Goal: Task Accomplishment & Management: Use online tool/utility

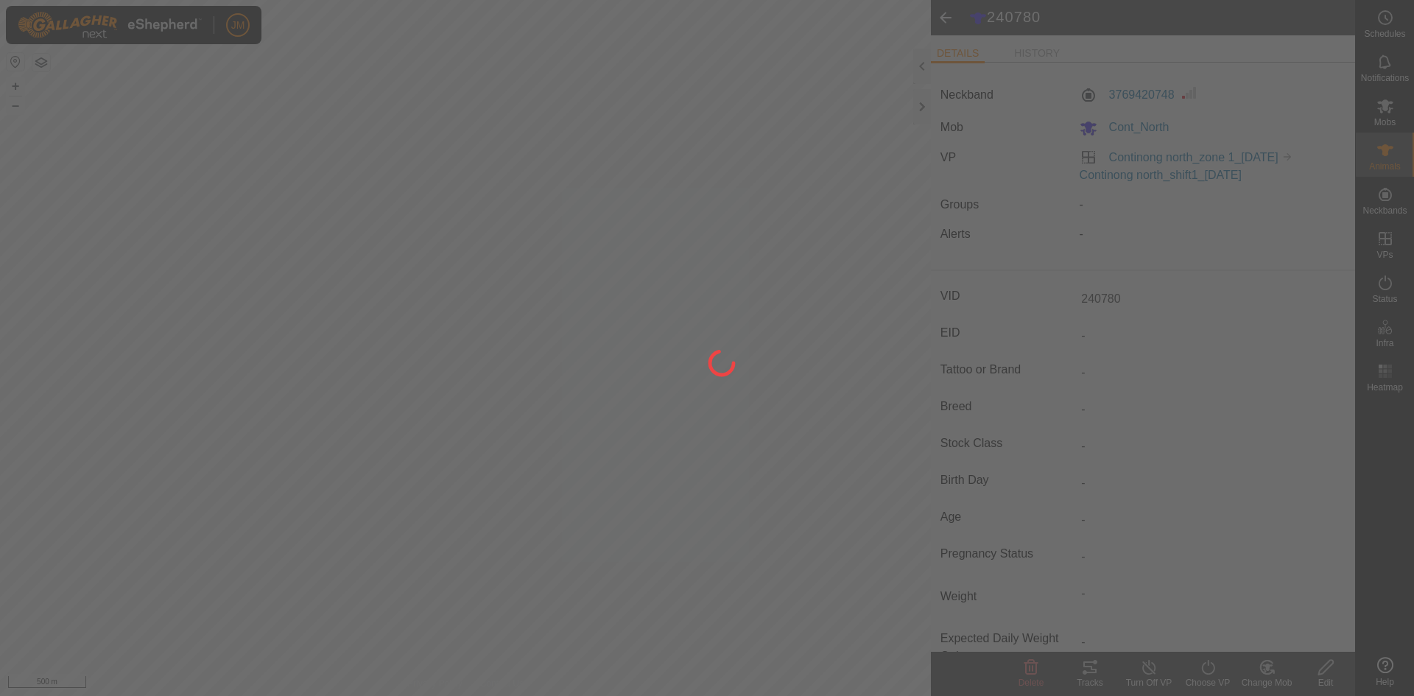
click at [679, 263] on div at bounding box center [707, 348] width 1414 height 696
drag, startPoint x: 848, startPoint y: 626, endPoint x: 823, endPoint y: 566, distance: 64.7
click at [823, 566] on div at bounding box center [707, 348] width 1414 height 696
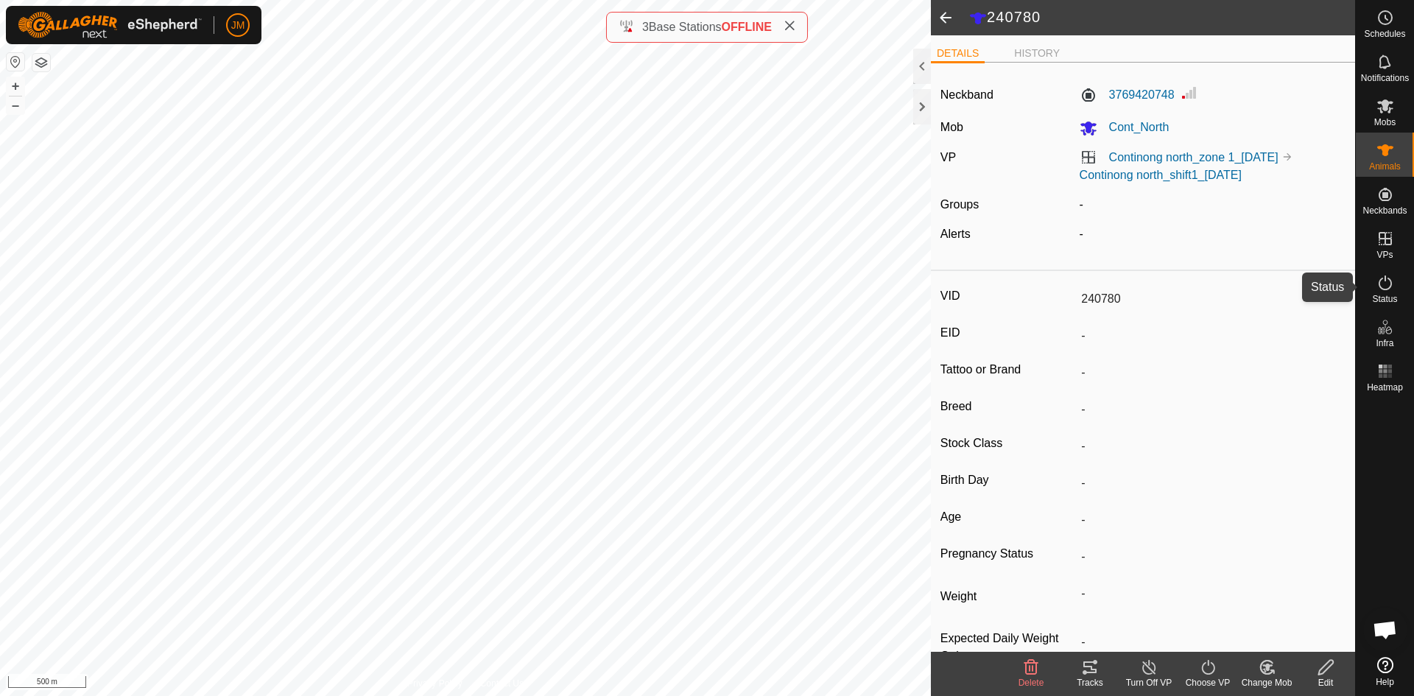
click at [1392, 283] on icon at bounding box center [1385, 283] width 18 height 18
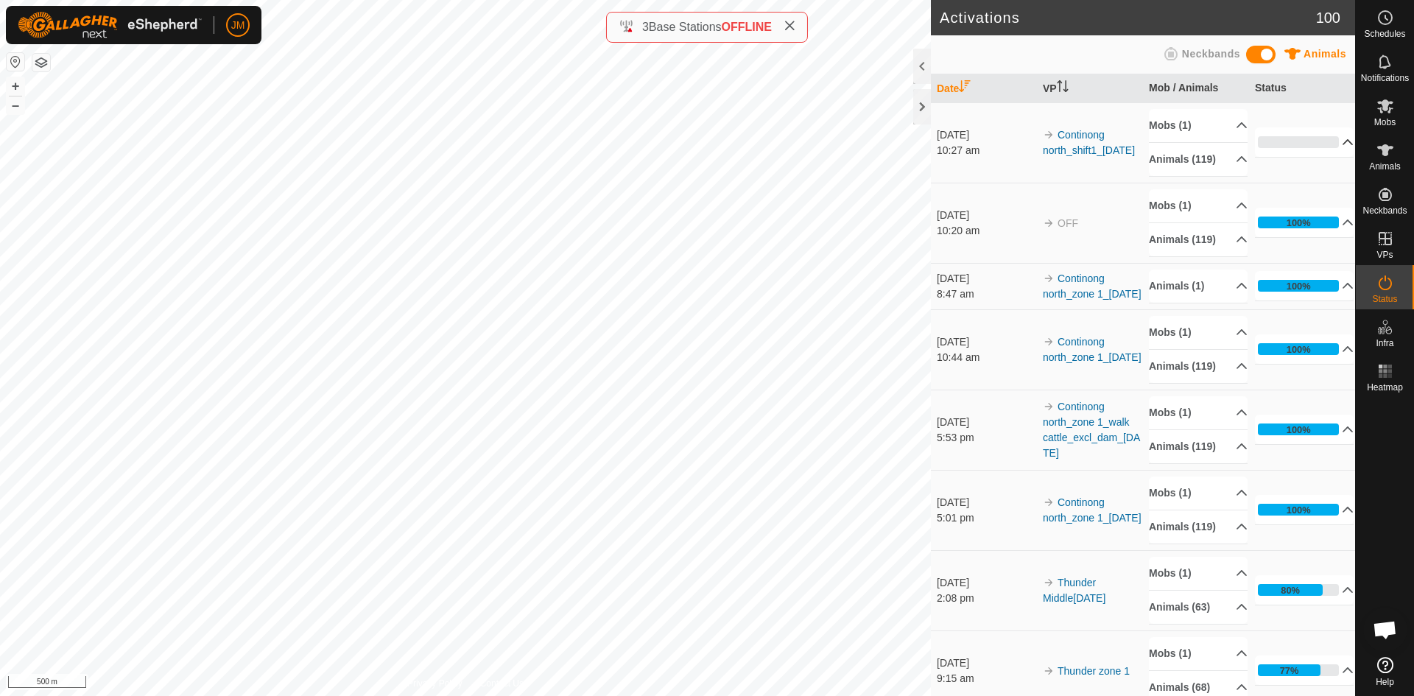
click at [1297, 146] on p-accordion-header "0%" at bounding box center [1304, 141] width 99 height 29
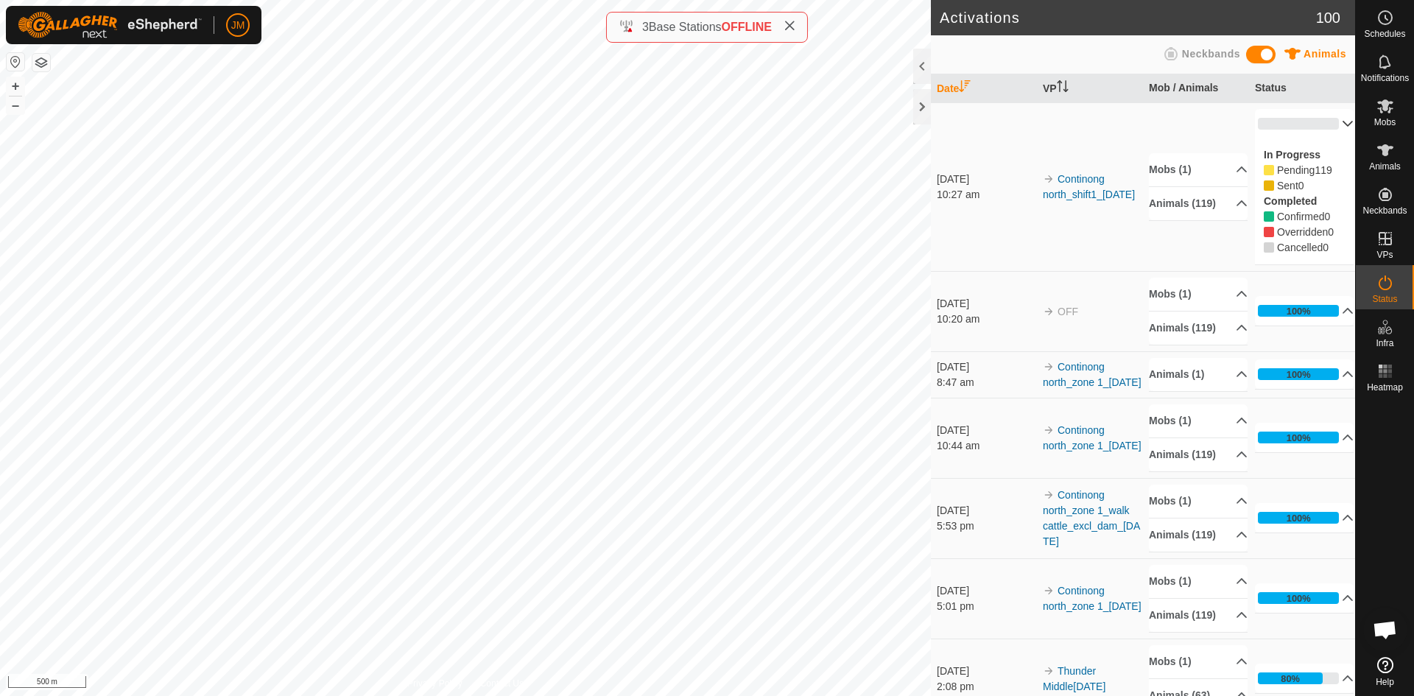
click at [1318, 127] on p-accordion-header "0%" at bounding box center [1304, 123] width 99 height 29
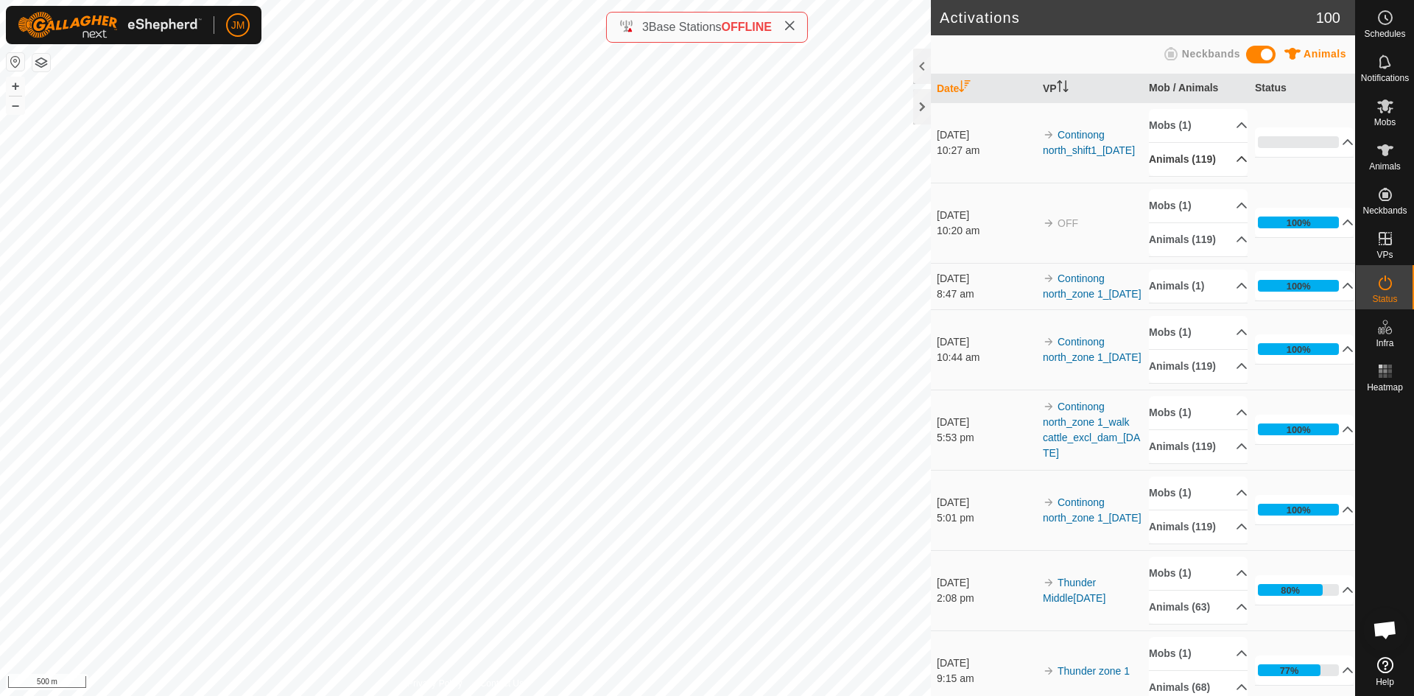
click at [1223, 161] on p-accordion-header "Animals (119)" at bounding box center [1198, 159] width 99 height 33
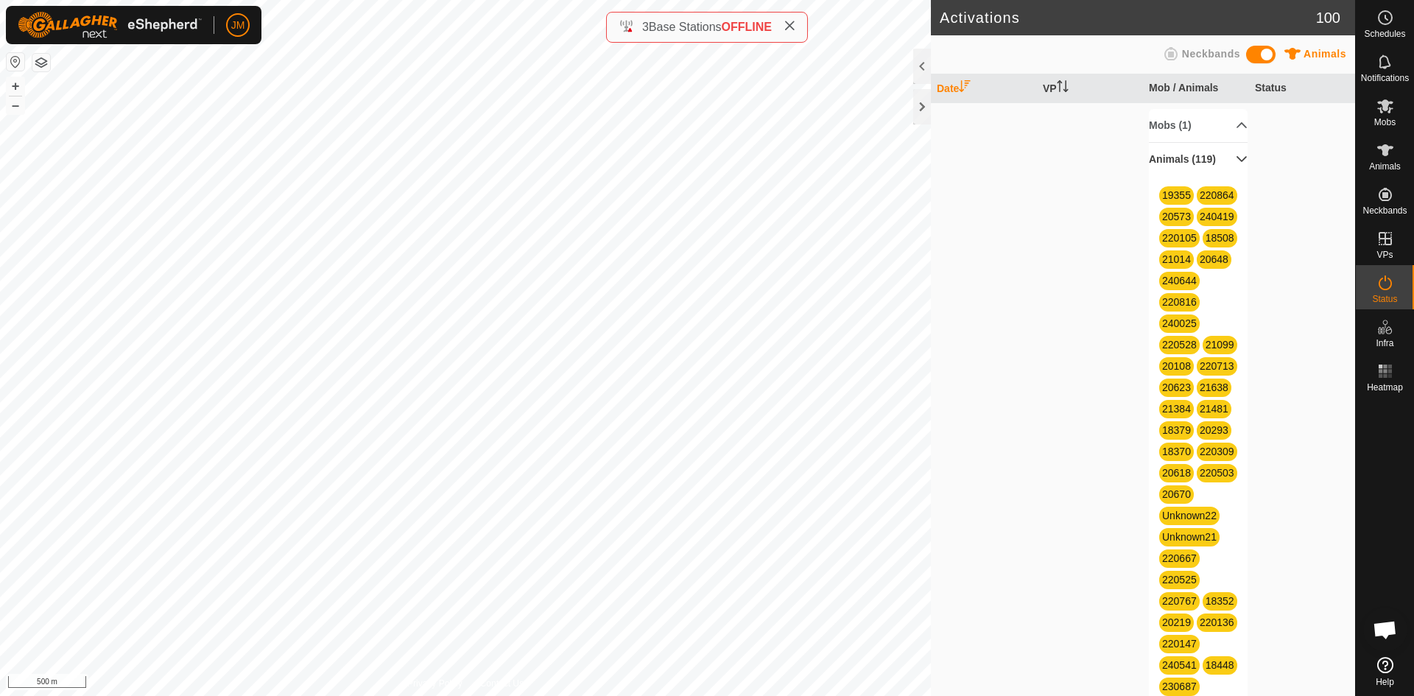
click at [1203, 152] on p-accordion-header "Animals (119)" at bounding box center [1198, 159] width 99 height 33
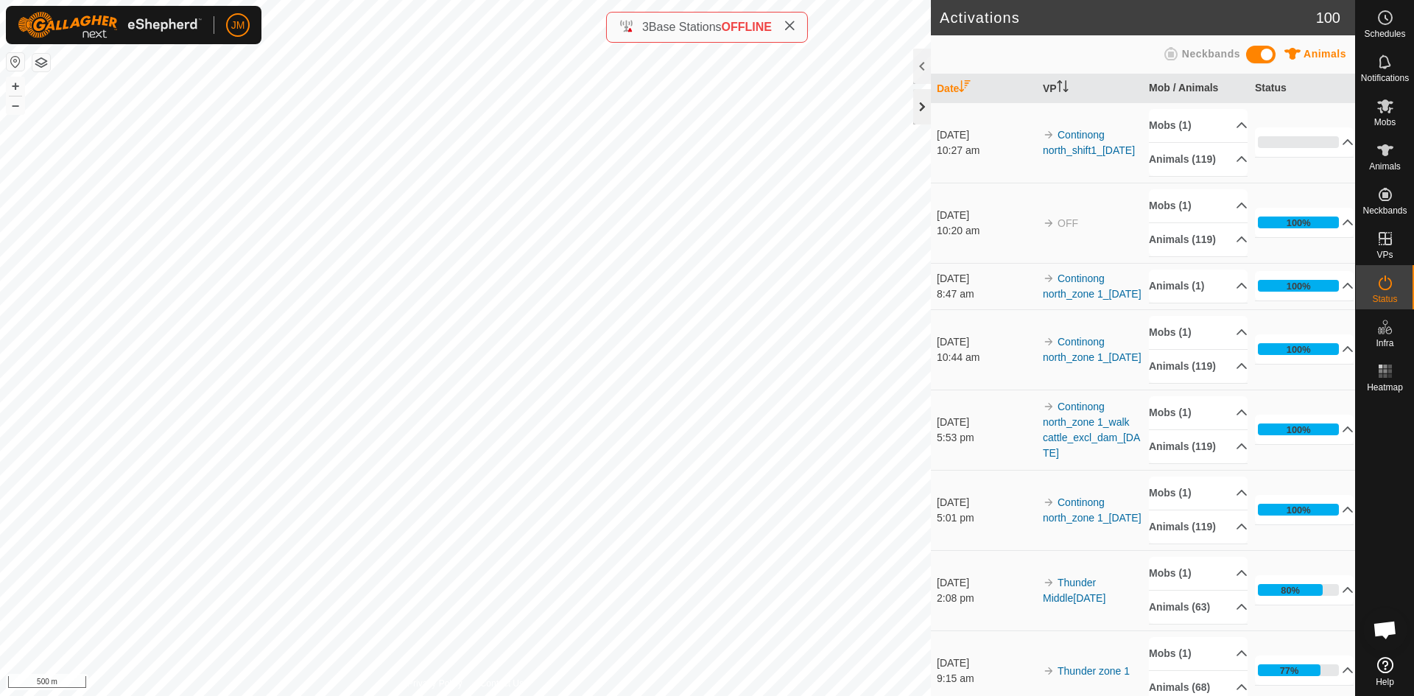
click at [924, 109] on div at bounding box center [922, 106] width 18 height 35
click at [921, 109] on div at bounding box center [922, 106] width 18 height 35
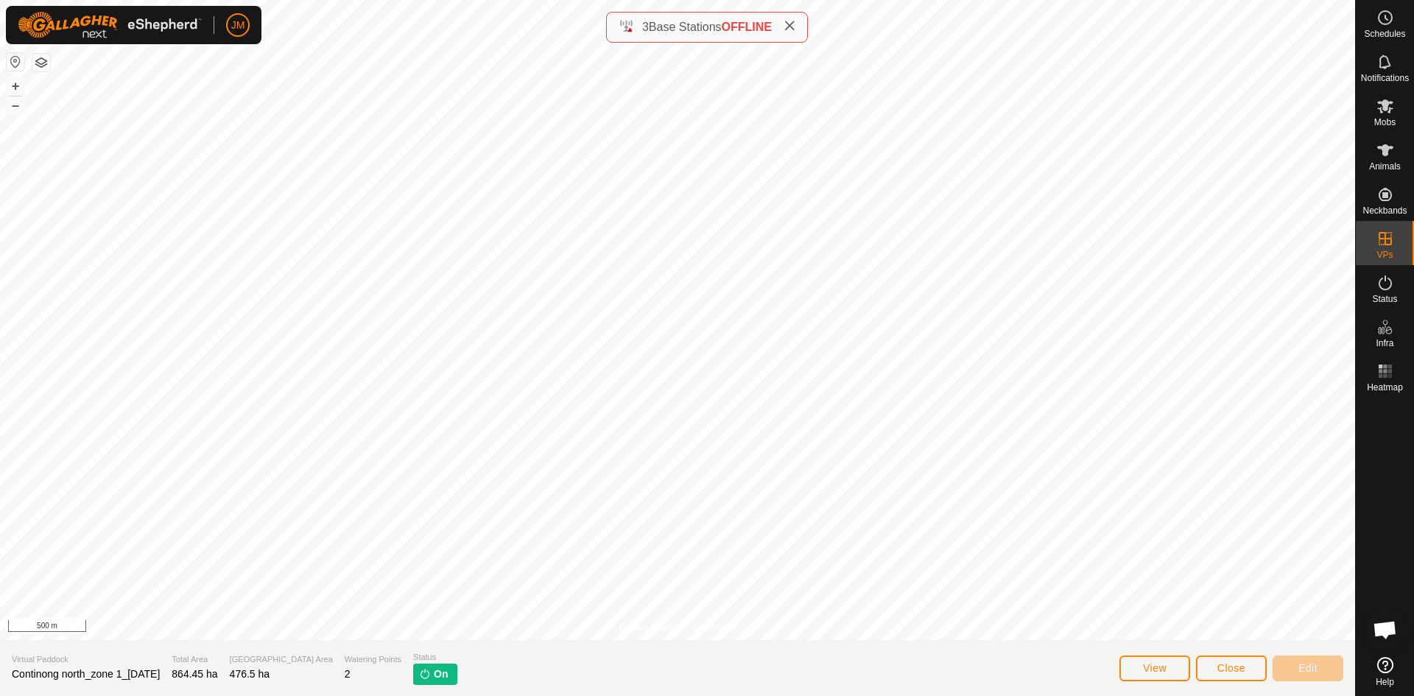
click at [795, 25] on icon at bounding box center [790, 26] width 12 height 12
click at [1246, 677] on button "Close" at bounding box center [1231, 668] width 71 height 26
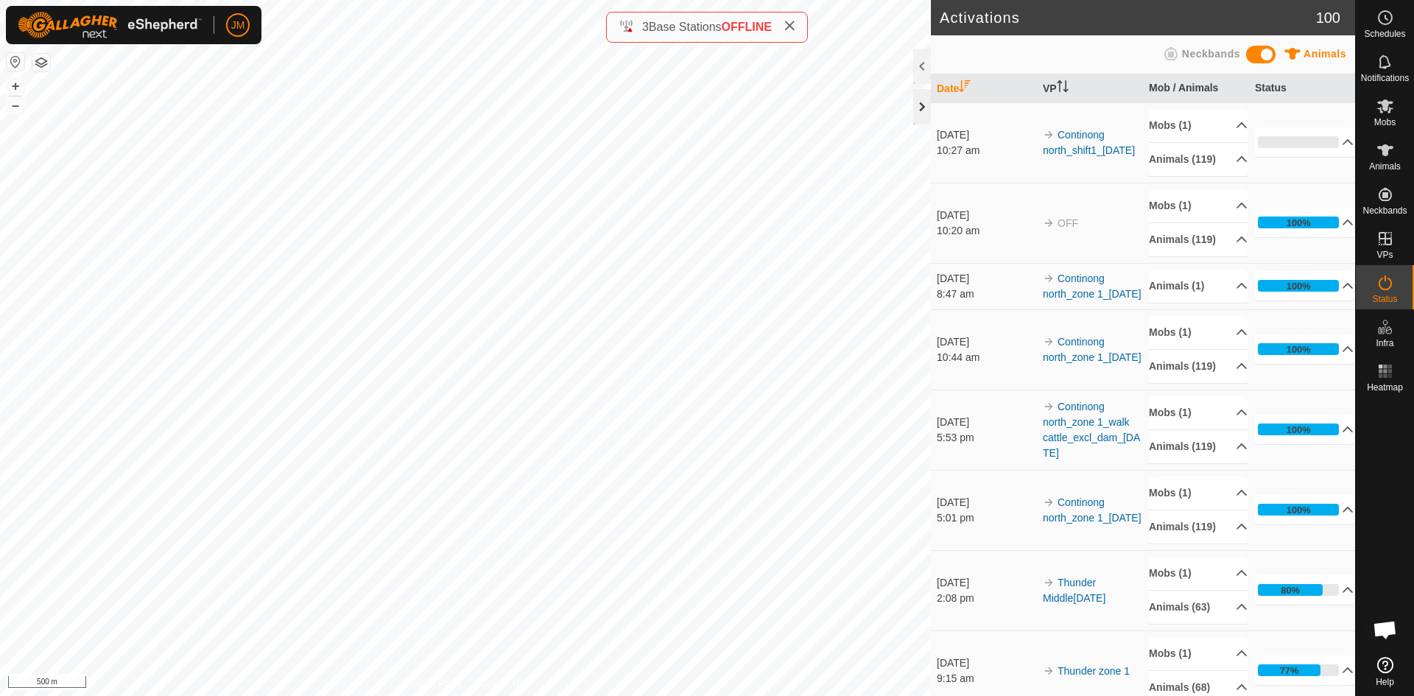
click at [917, 103] on div at bounding box center [922, 106] width 18 height 35
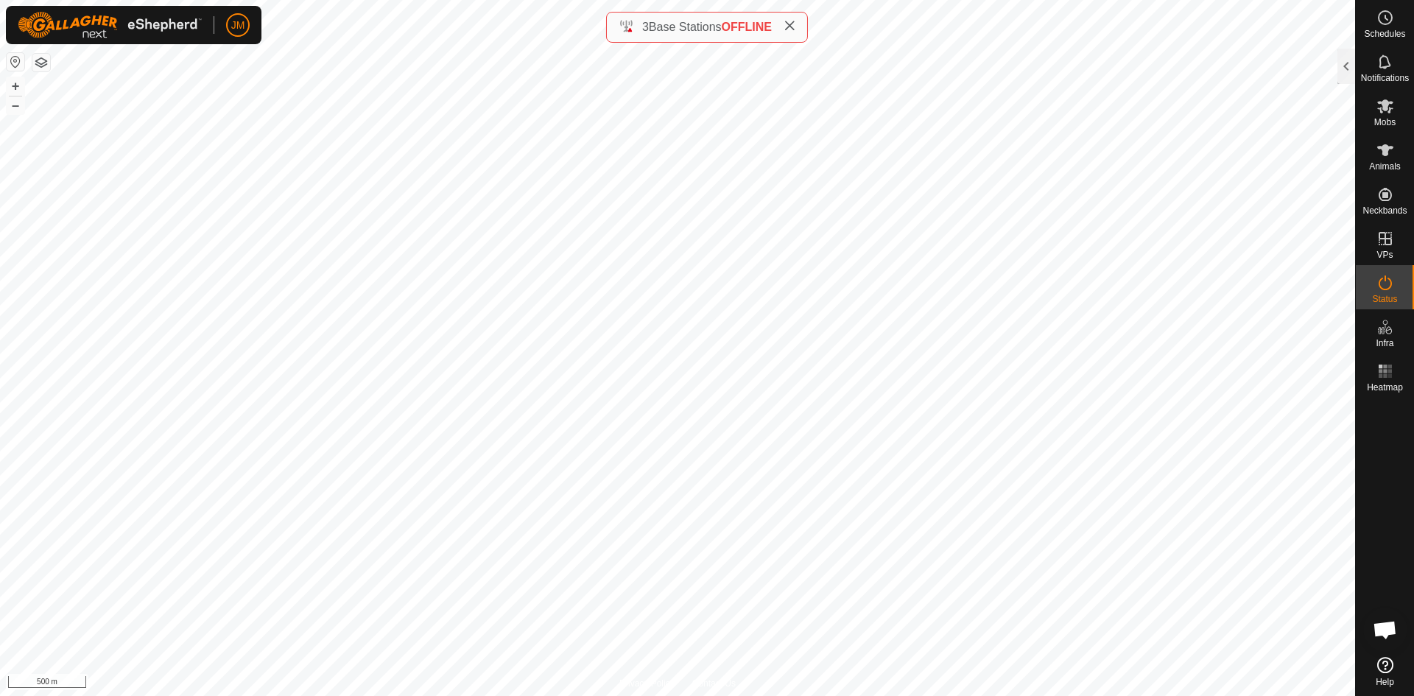
click at [795, 25] on icon at bounding box center [790, 26] width 12 height 12
click at [21, 88] on button "+" at bounding box center [16, 86] width 18 height 18
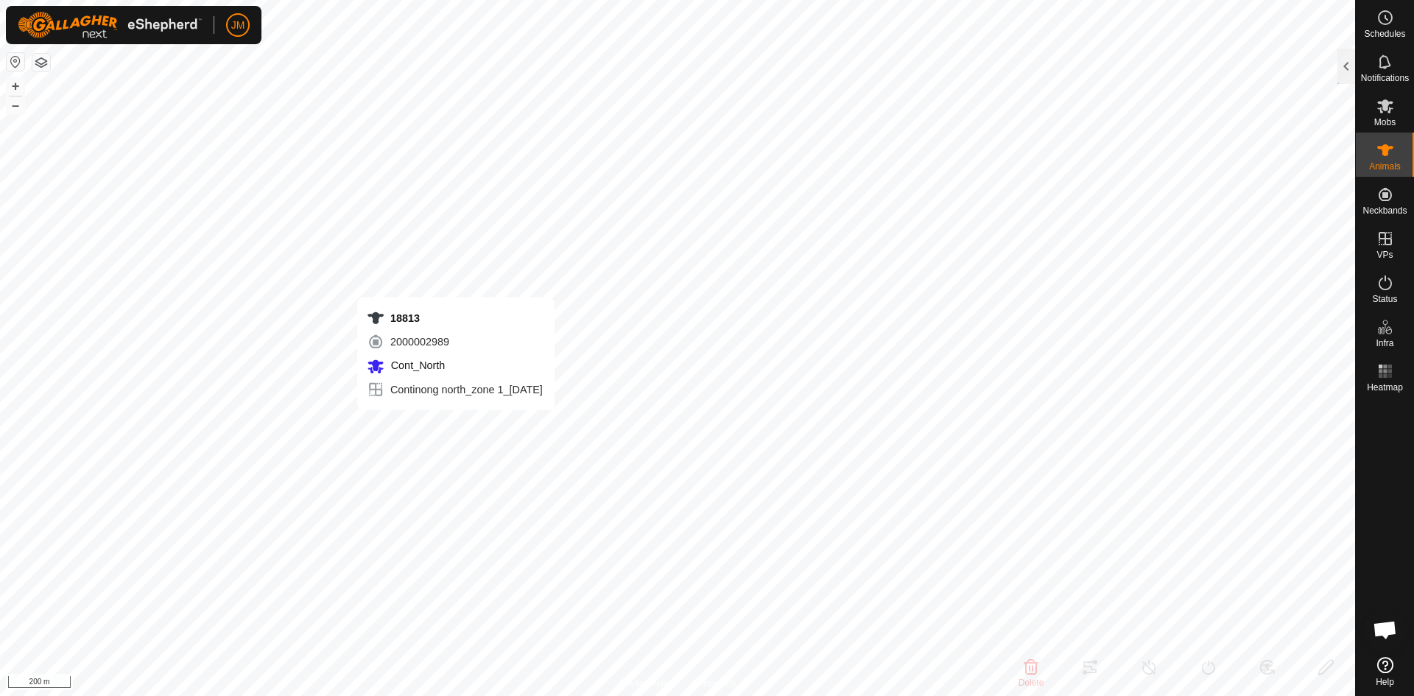
type input "18813"
type input "-"
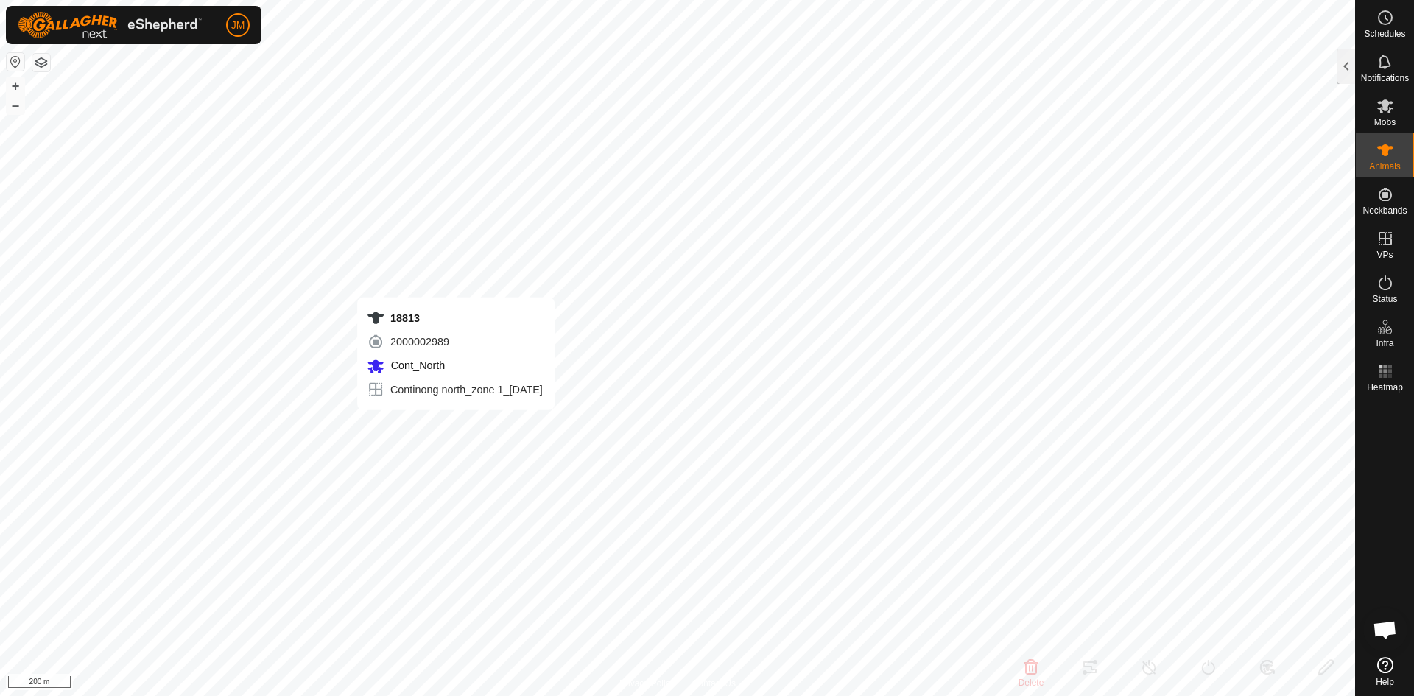
type input "-"
click at [1344, 76] on div at bounding box center [1346, 66] width 18 height 35
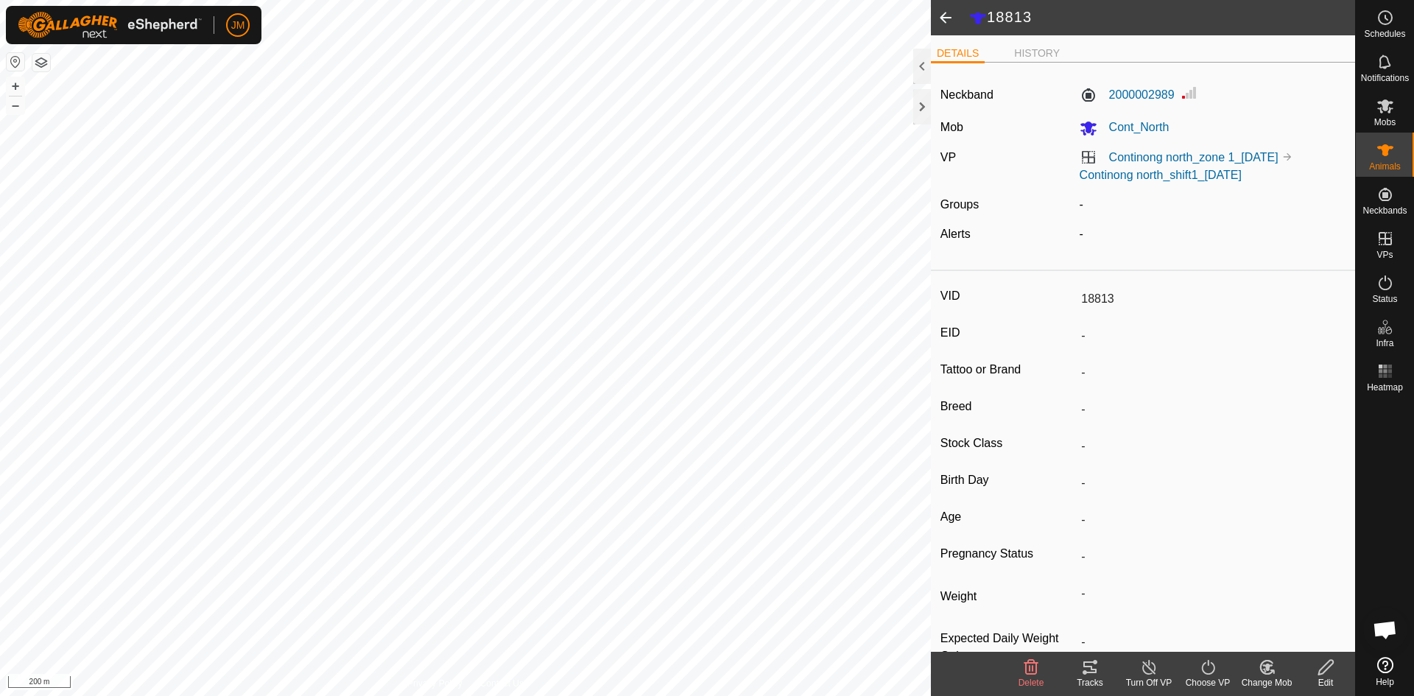
drag, startPoint x: 946, startPoint y: 16, endPoint x: 1375, endPoint y: 121, distance: 441.9
click at [946, 16] on span at bounding box center [945, 17] width 29 height 35
click at [1375, 121] on span "Mobs" at bounding box center [1384, 122] width 21 height 9
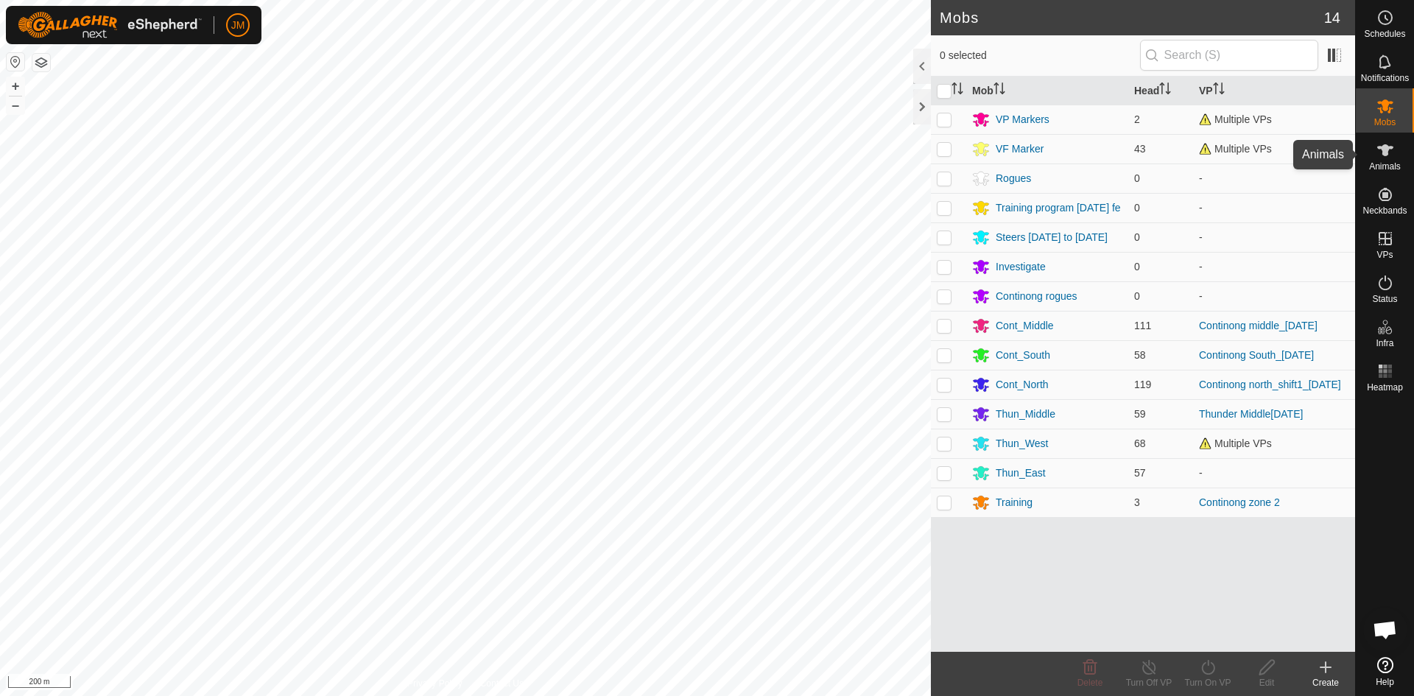
click at [1382, 150] on icon at bounding box center [1385, 150] width 16 height 12
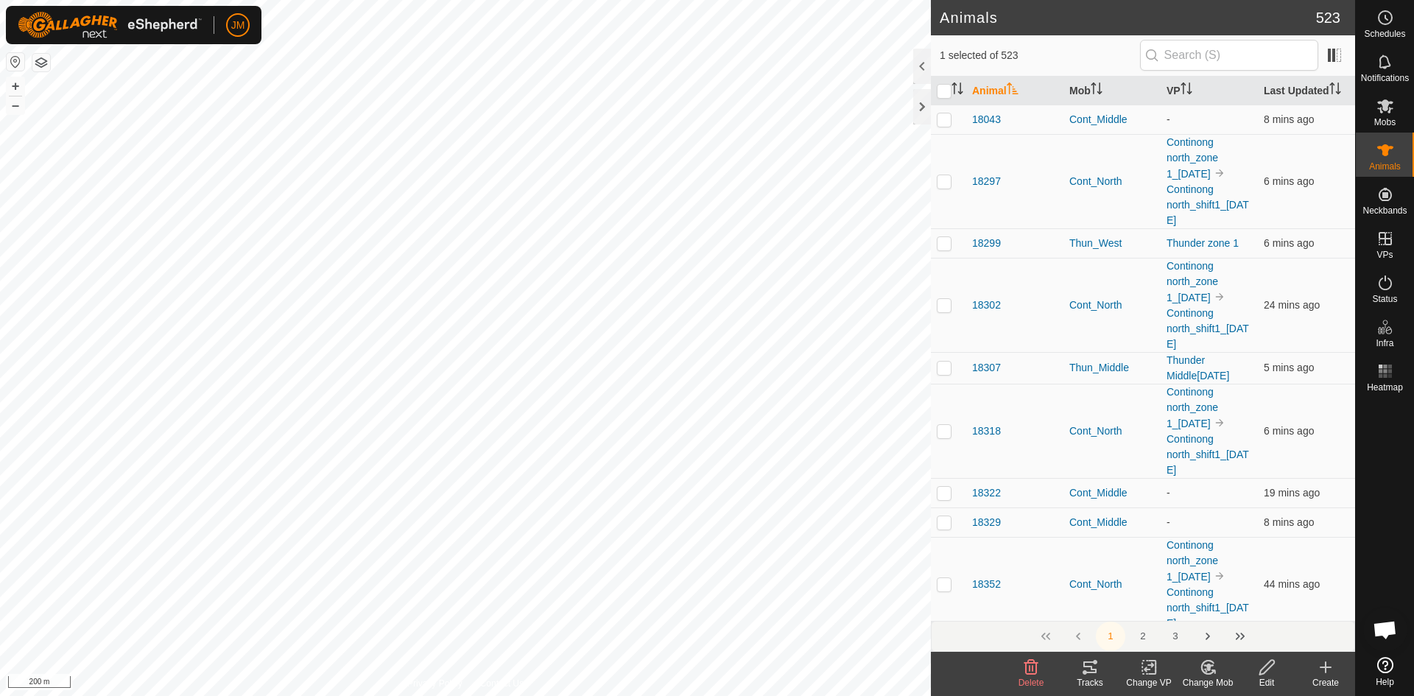
click at [965, 92] on th at bounding box center [948, 91] width 35 height 29
click at [960, 92] on icon "Activate to sort" at bounding box center [960, 88] width 1 height 12
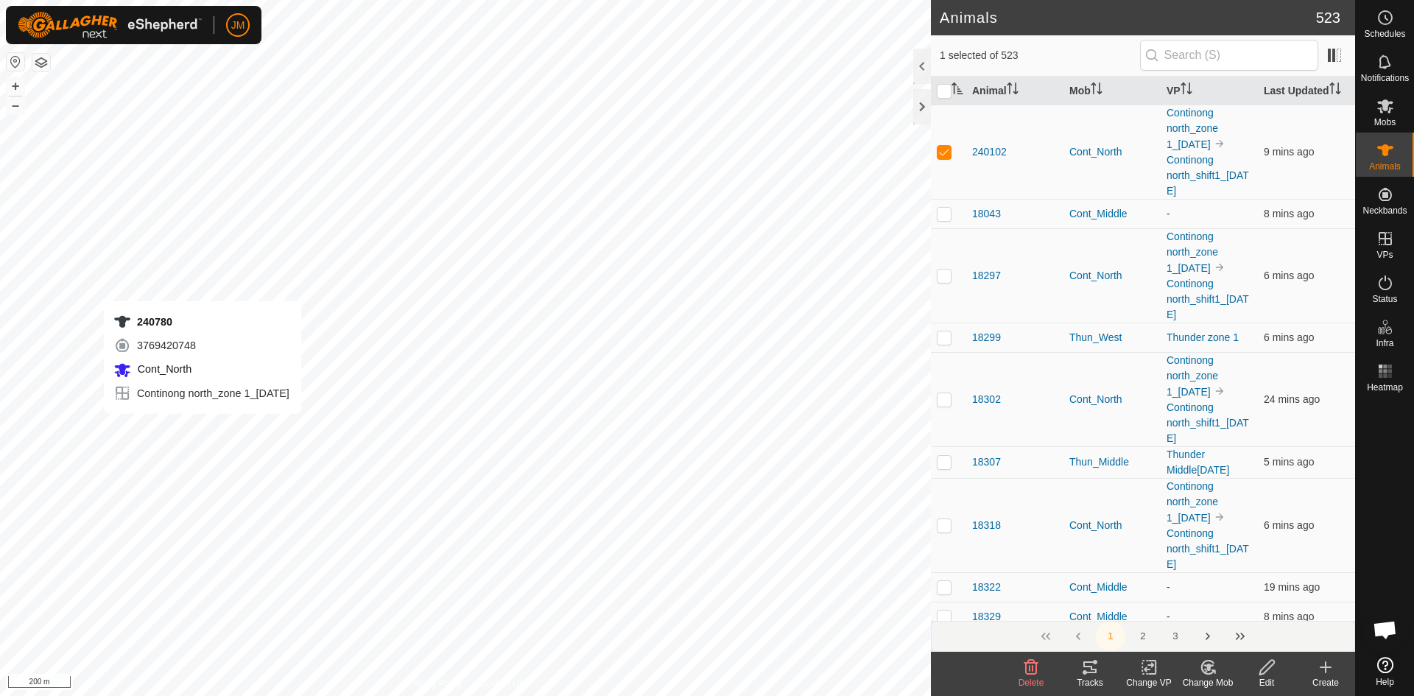
checkbox input "false"
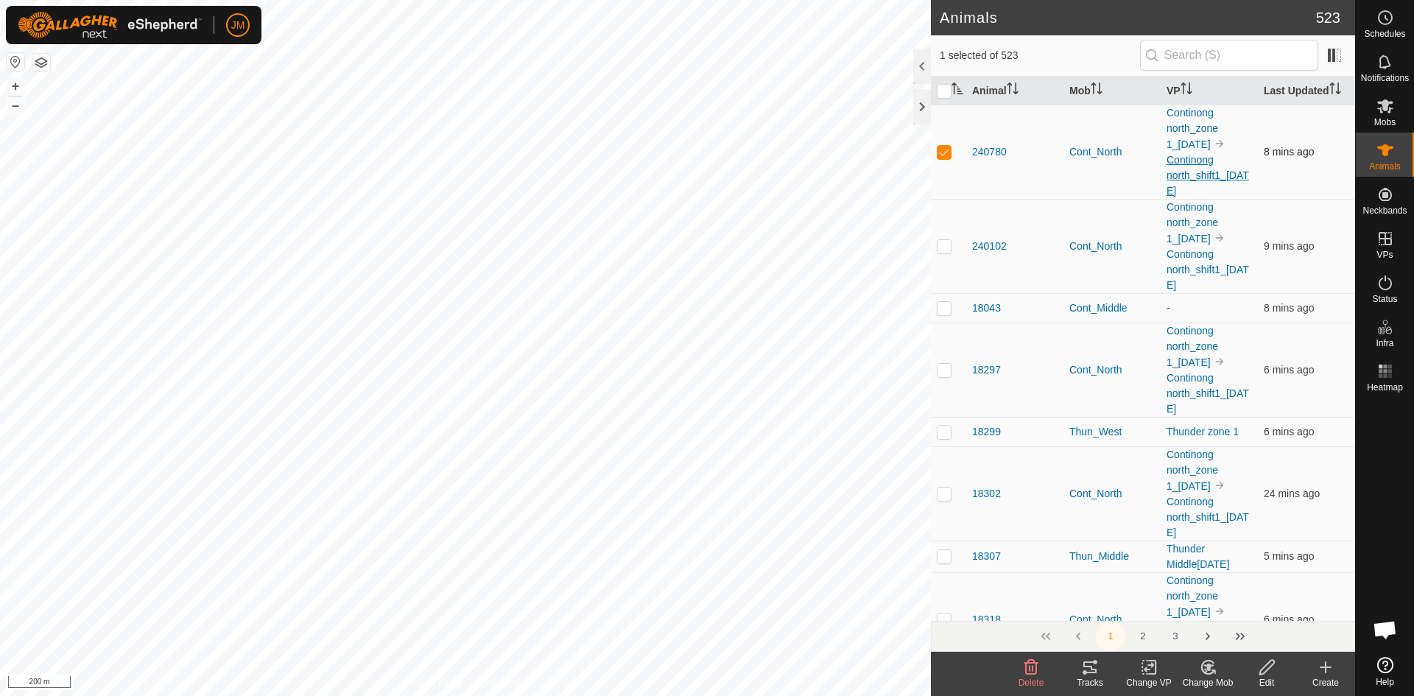
click at [1207, 177] on link "Continong north_shift1_[DATE]" at bounding box center [1208, 175] width 82 height 43
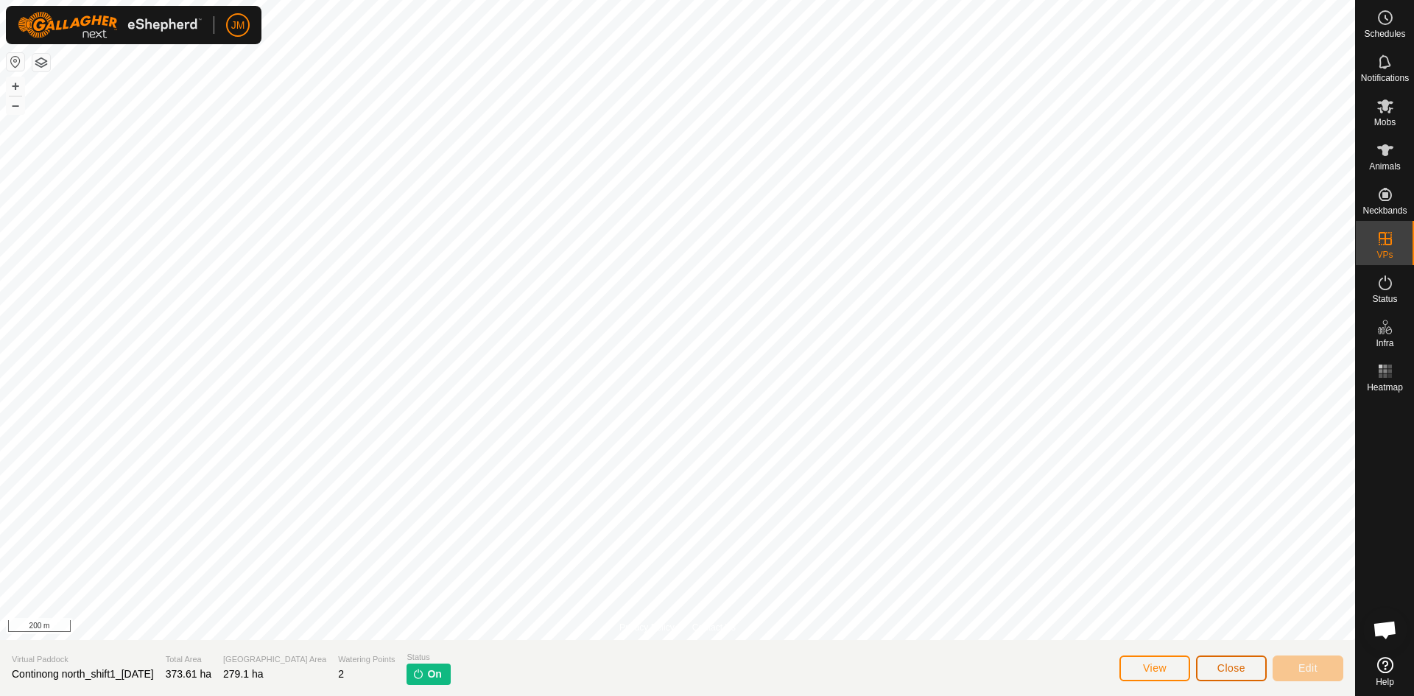
click at [1235, 670] on span "Close" at bounding box center [1231, 668] width 28 height 12
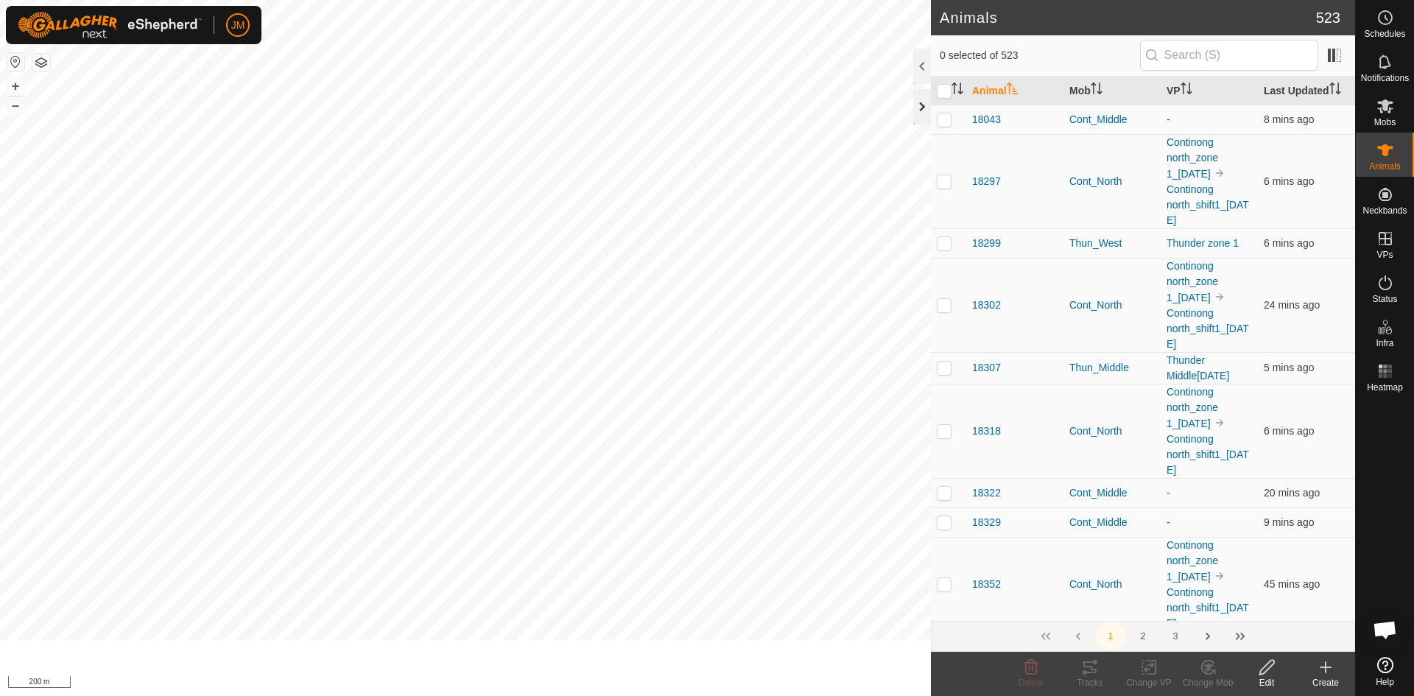
click at [919, 113] on div at bounding box center [922, 106] width 18 height 35
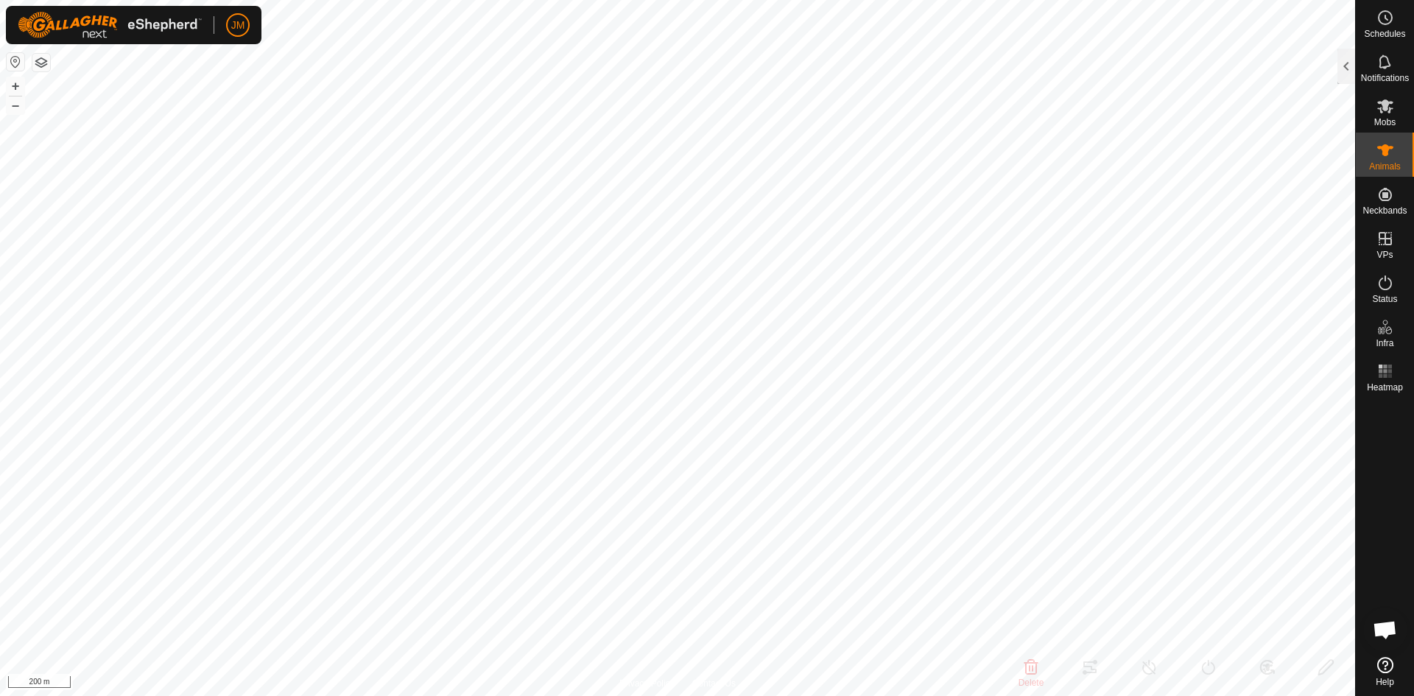
type input "21384"
type input "-"
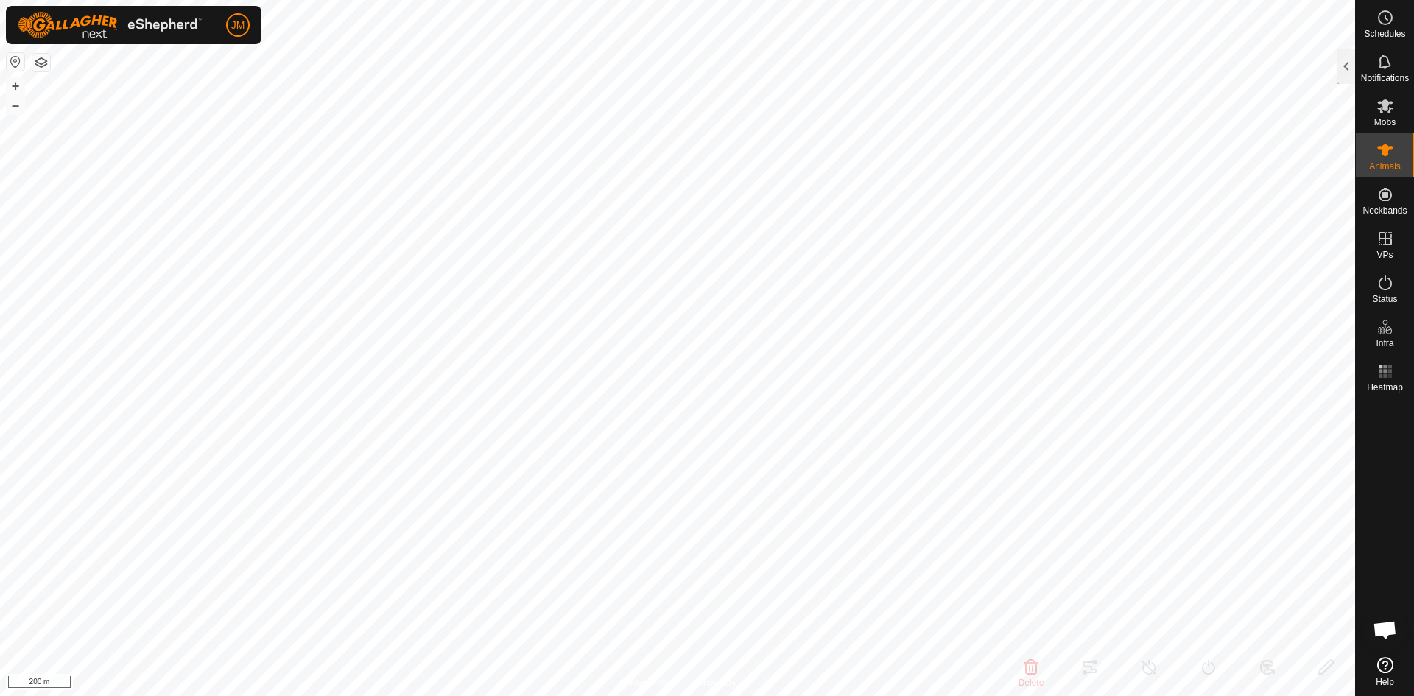
type input "-"
click at [1379, 107] on icon at bounding box center [1385, 106] width 18 height 18
click at [1348, 72] on div at bounding box center [1346, 66] width 18 height 35
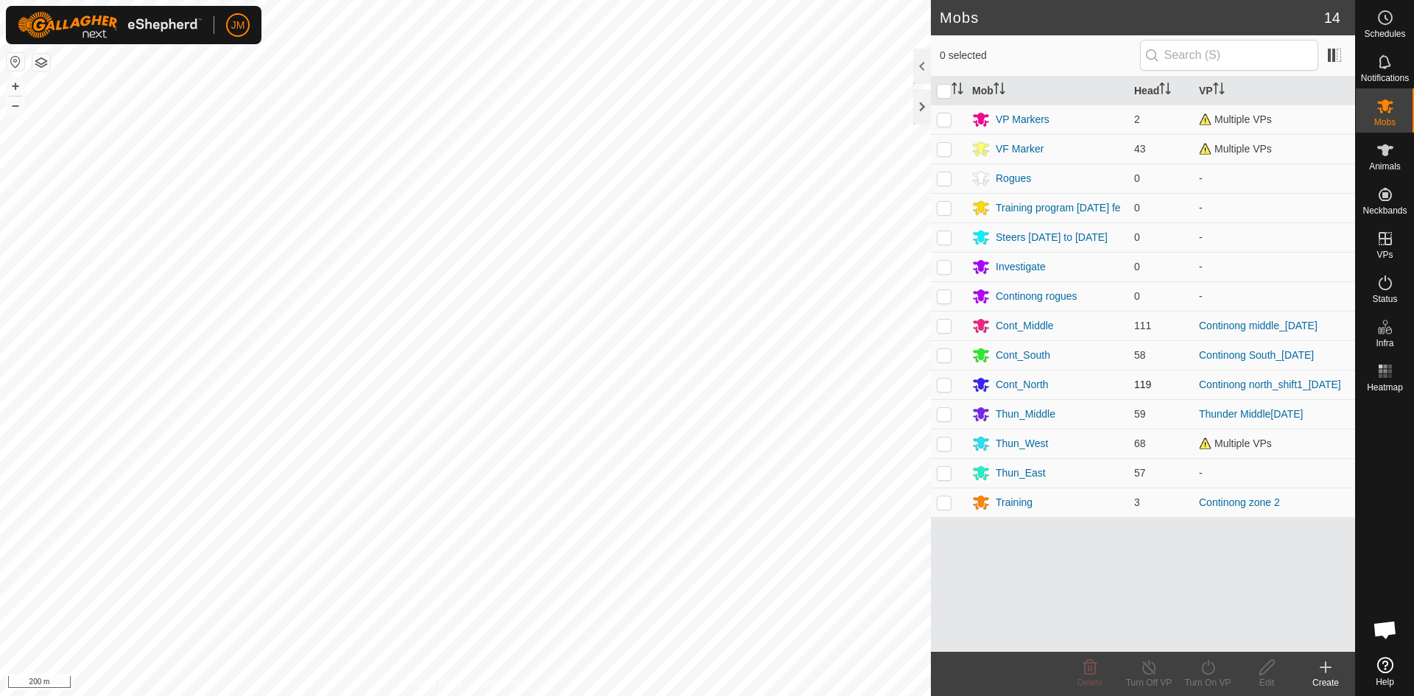
click at [944, 390] on p-checkbox at bounding box center [944, 385] width 15 height 12
checkbox input "true"
click at [959, 87] on icon "Activate to sort" at bounding box center [958, 88] width 12 height 12
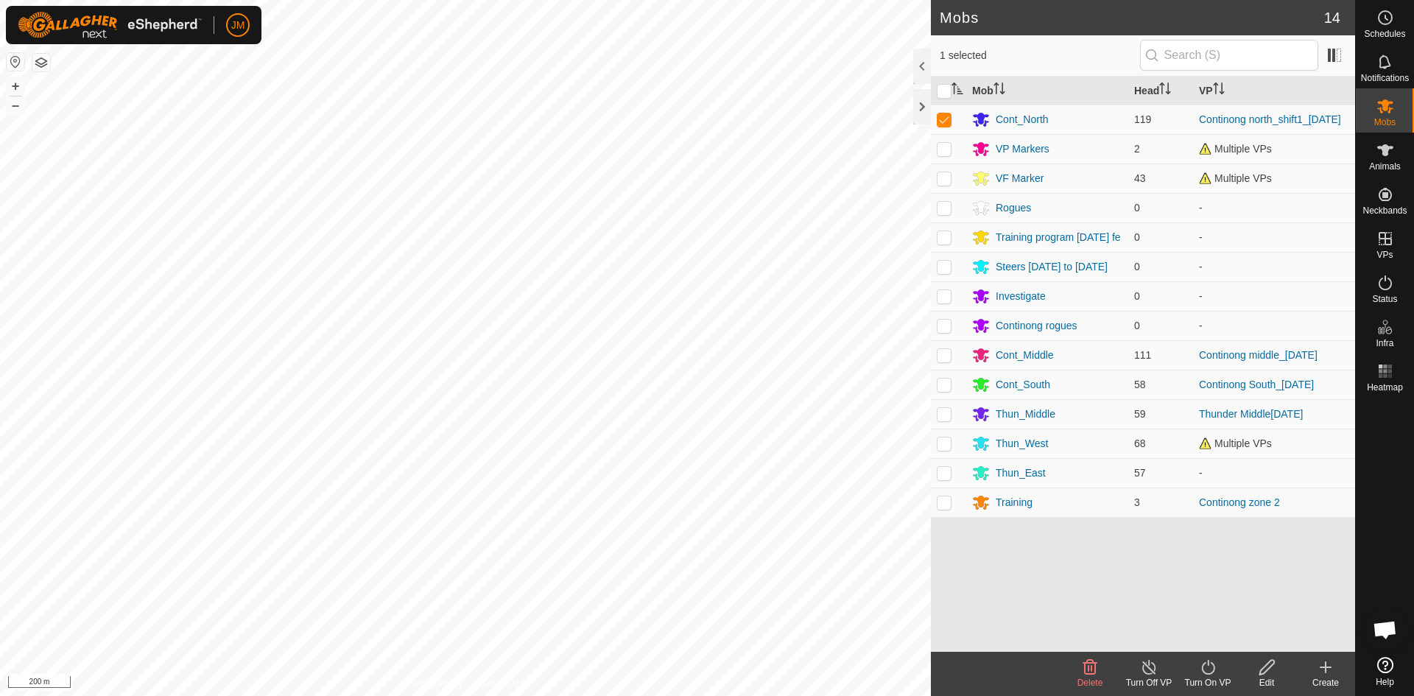
click at [1210, 678] on div "Turn On VP" at bounding box center [1207, 682] width 59 height 13
click at [1224, 644] on link "Now" at bounding box center [1252, 634] width 146 height 29
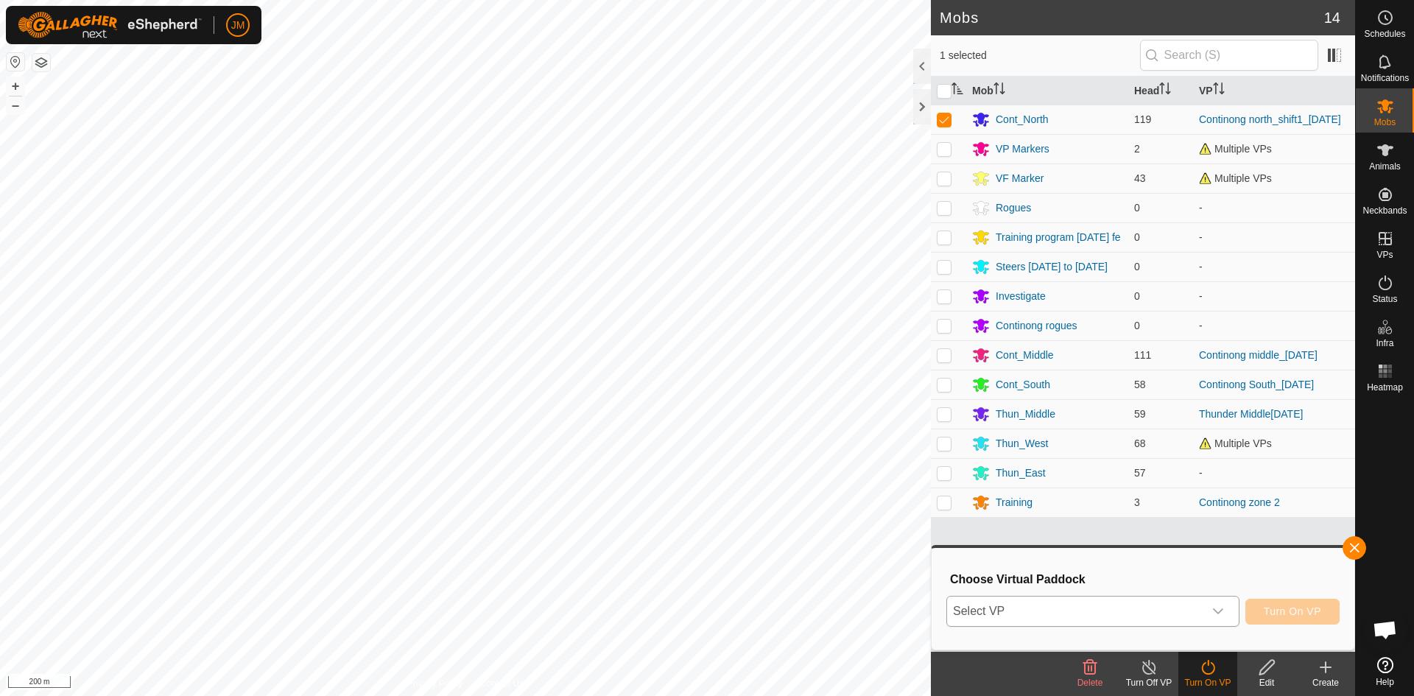
click at [1175, 609] on span "Select VP" at bounding box center [1075, 611] width 256 height 29
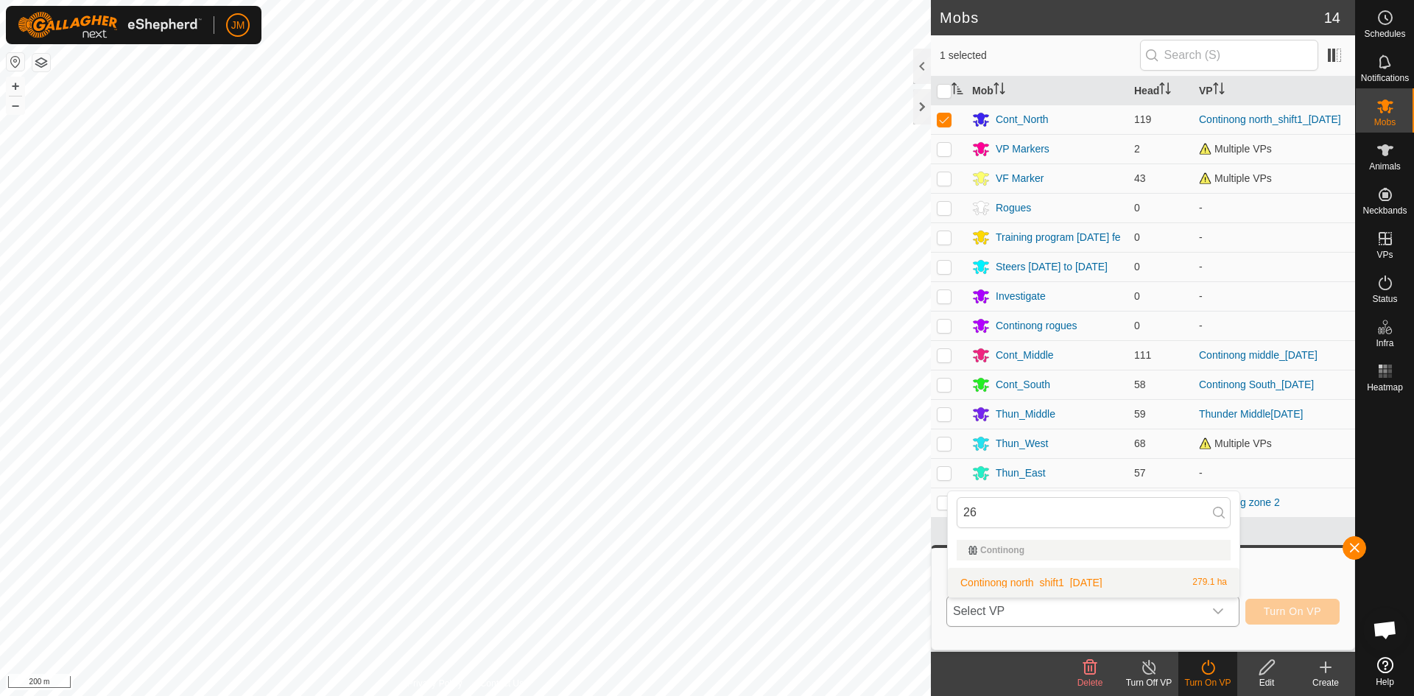
type input "26"
click at [1123, 585] on li "Continong north_shift1_26Sept2025 279.1 ha" at bounding box center [1094, 582] width 292 height 29
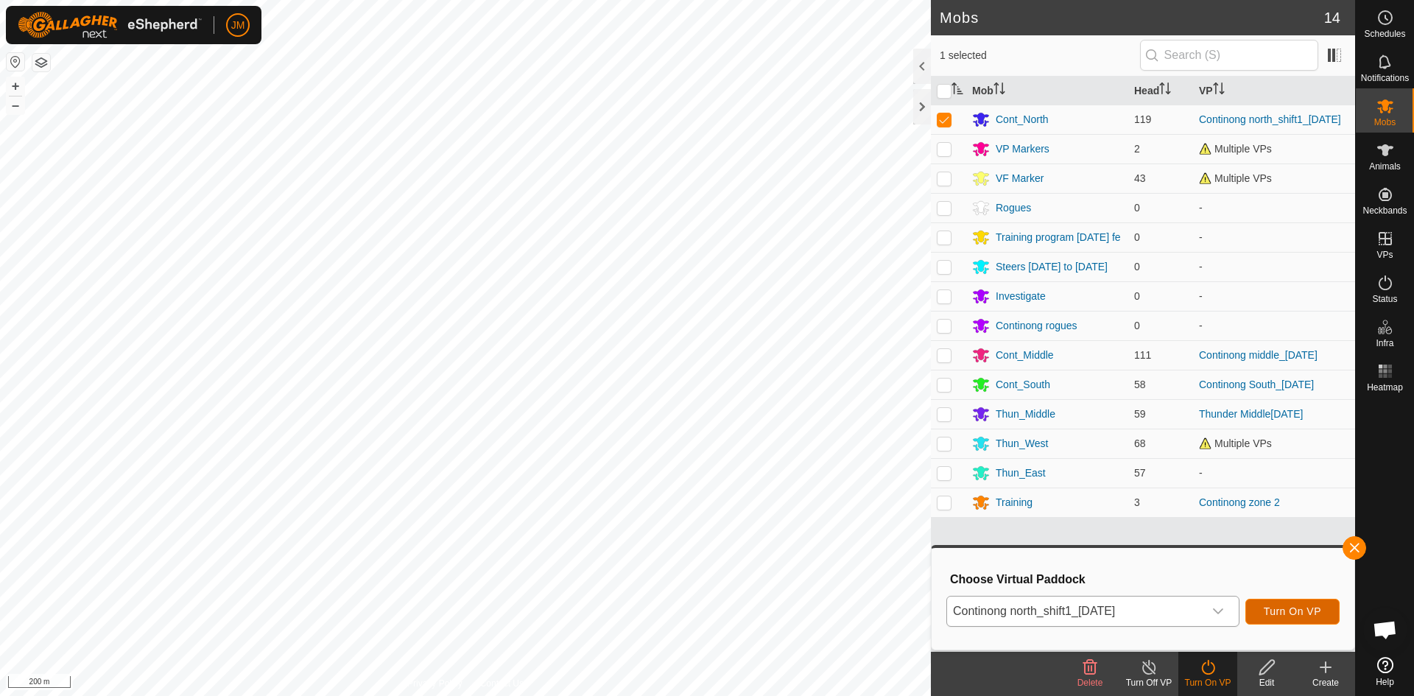
click at [1310, 611] on span "Turn On VP" at bounding box center [1292, 611] width 57 height 12
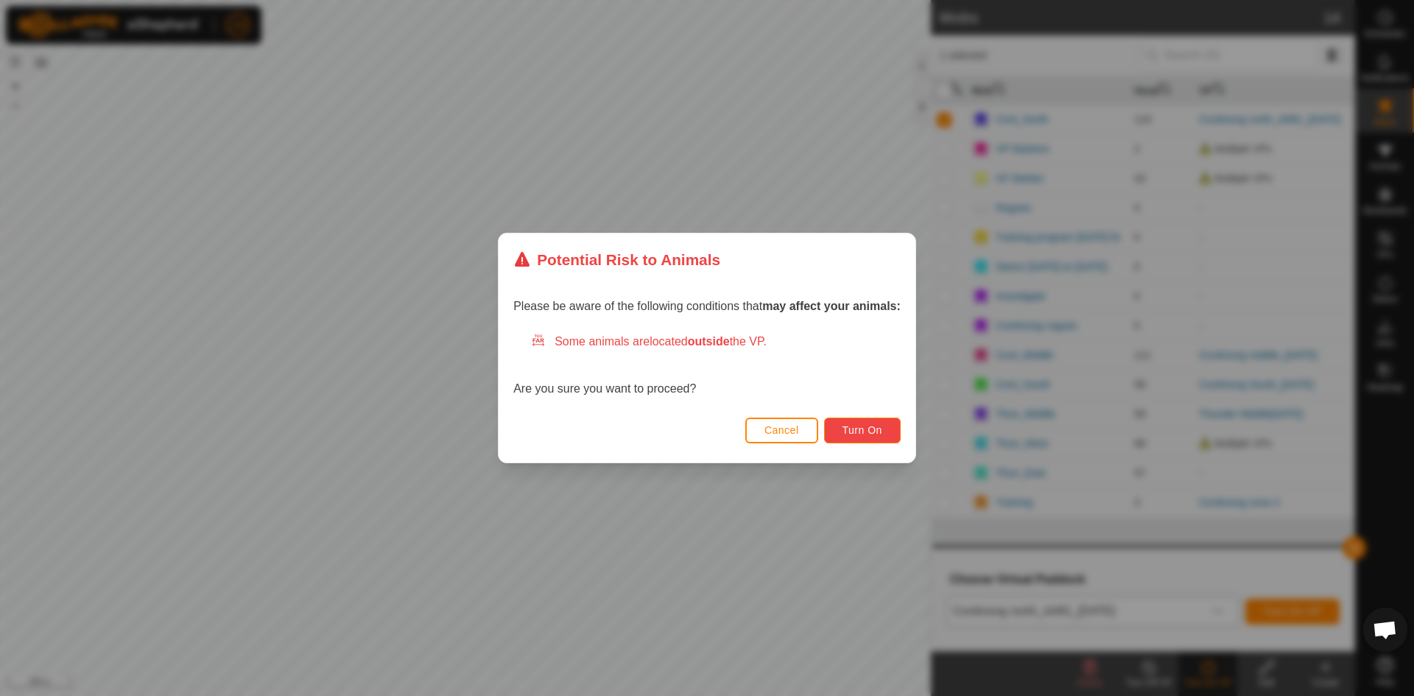
click at [871, 438] on button "Turn On" at bounding box center [862, 431] width 77 height 26
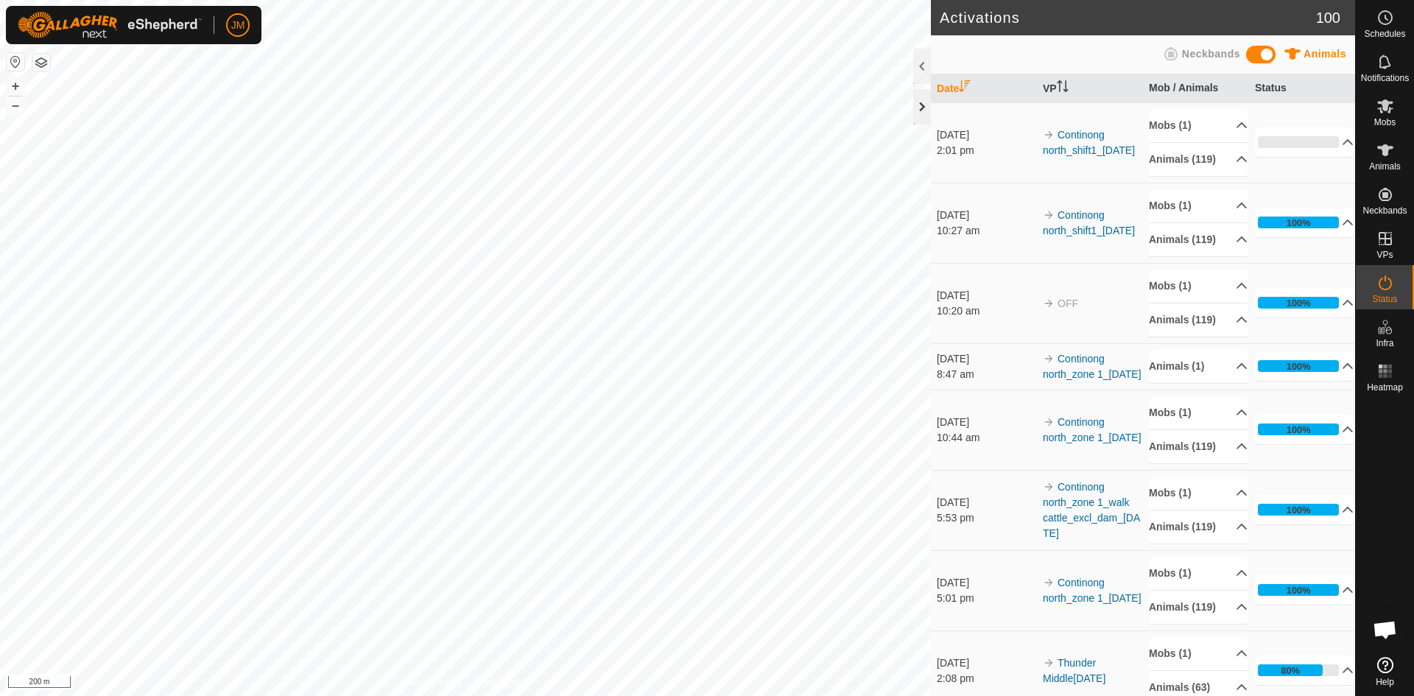
click at [918, 108] on div at bounding box center [922, 106] width 18 height 35
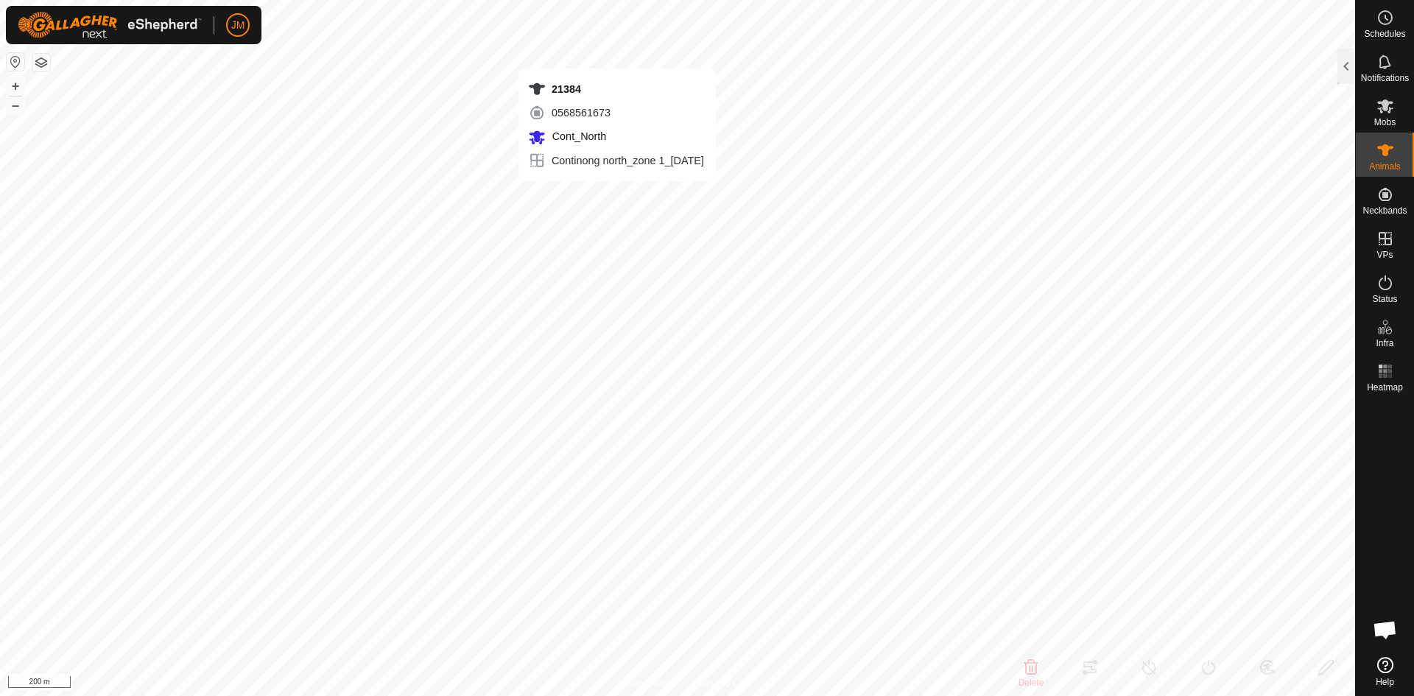
type input "21384"
type input "-"
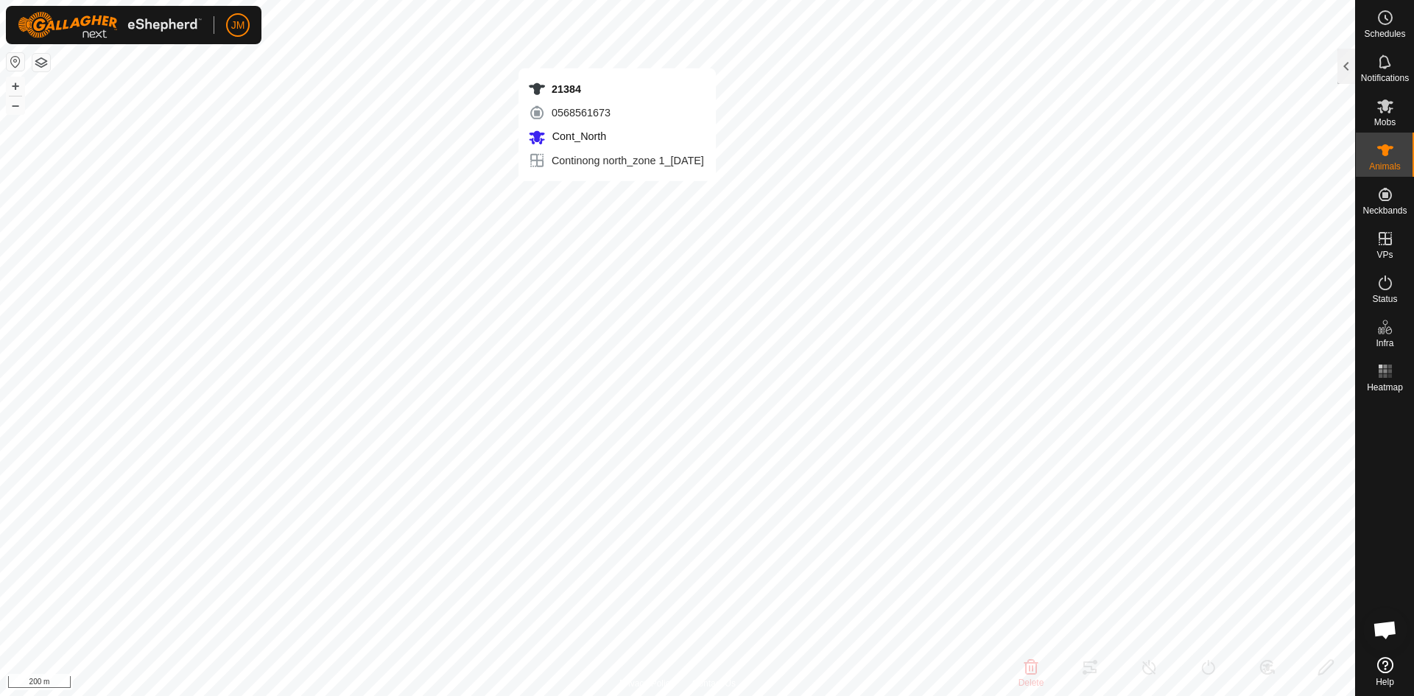
type input "-"
type input "18813"
type input "-"
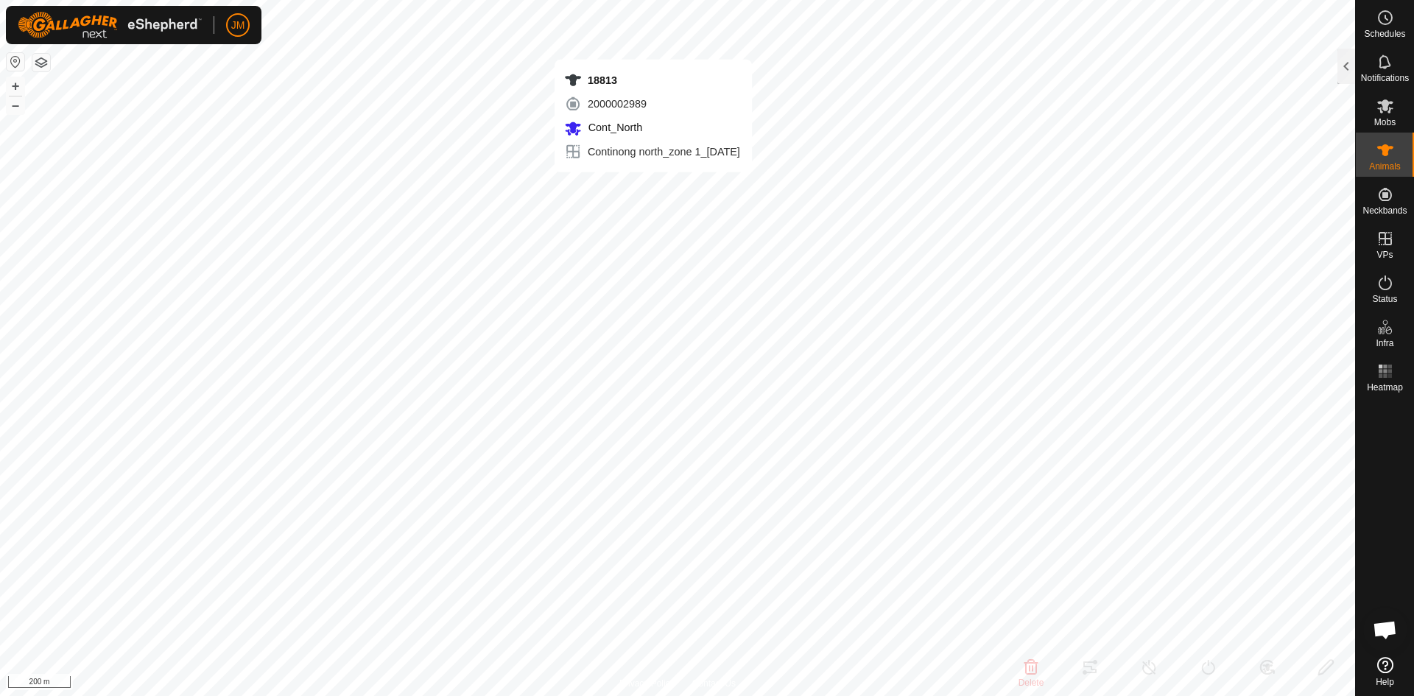
type input "-"
click at [15, 102] on button "–" at bounding box center [16, 105] width 18 height 18
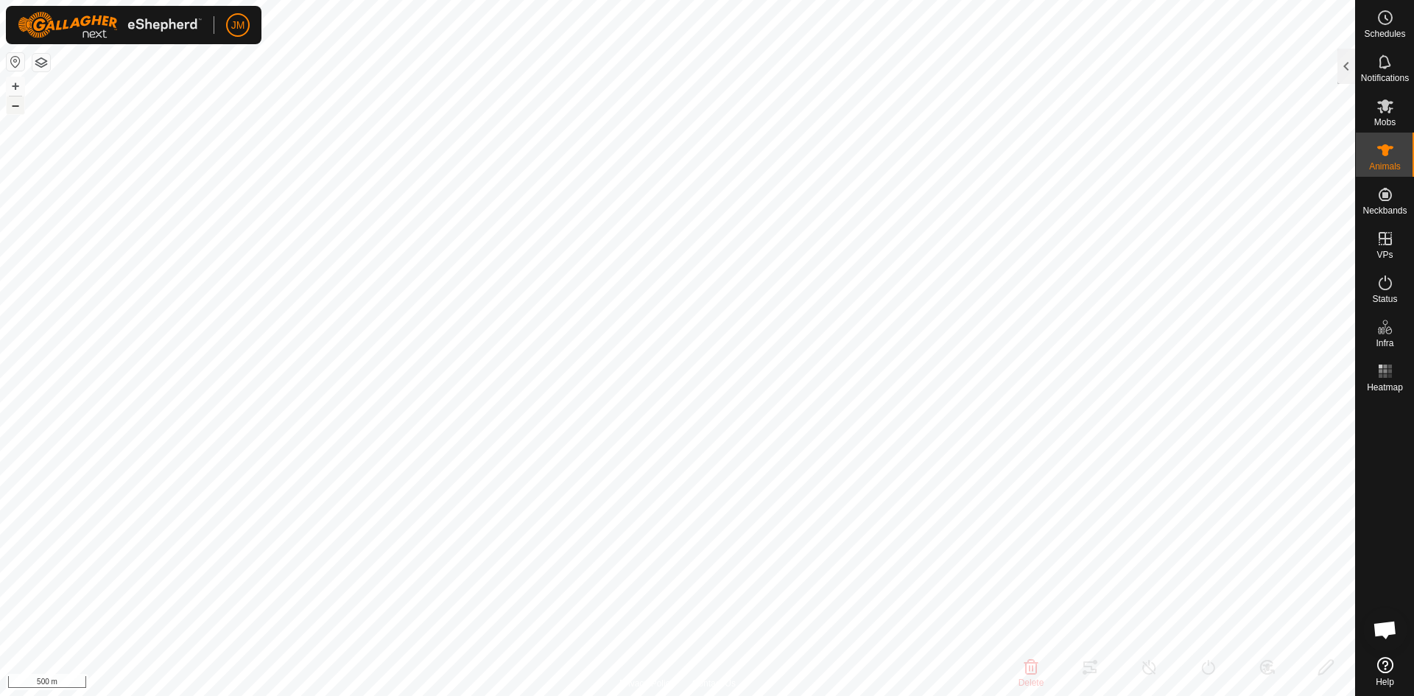
click at [15, 102] on button "–" at bounding box center [16, 105] width 18 height 18
type input "18813"
